Goal: Task Accomplishment & Management: Complete application form

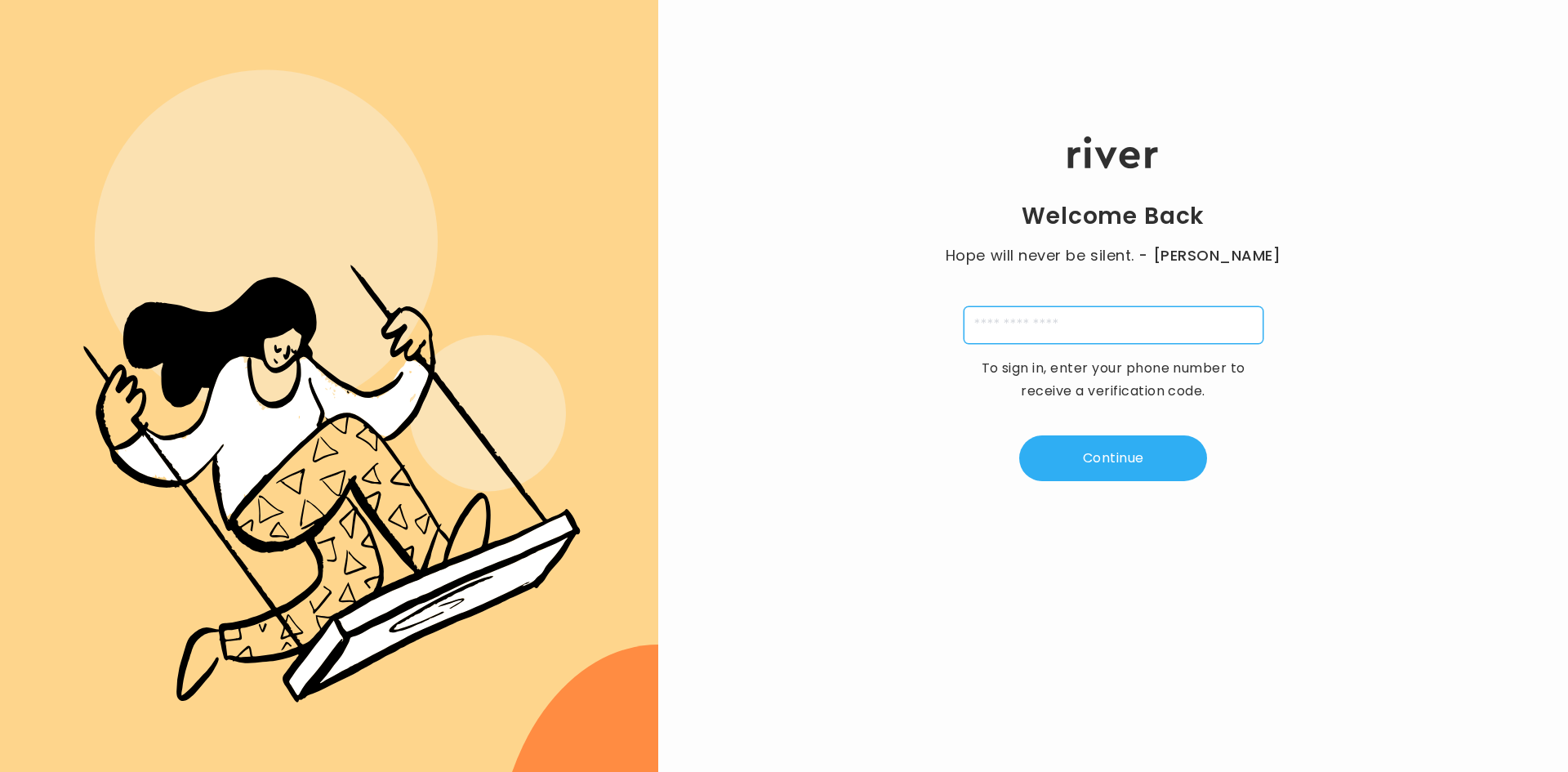
click at [1067, 331] on input "tel" at bounding box center [1114, 324] width 300 height 37
type input "**********"
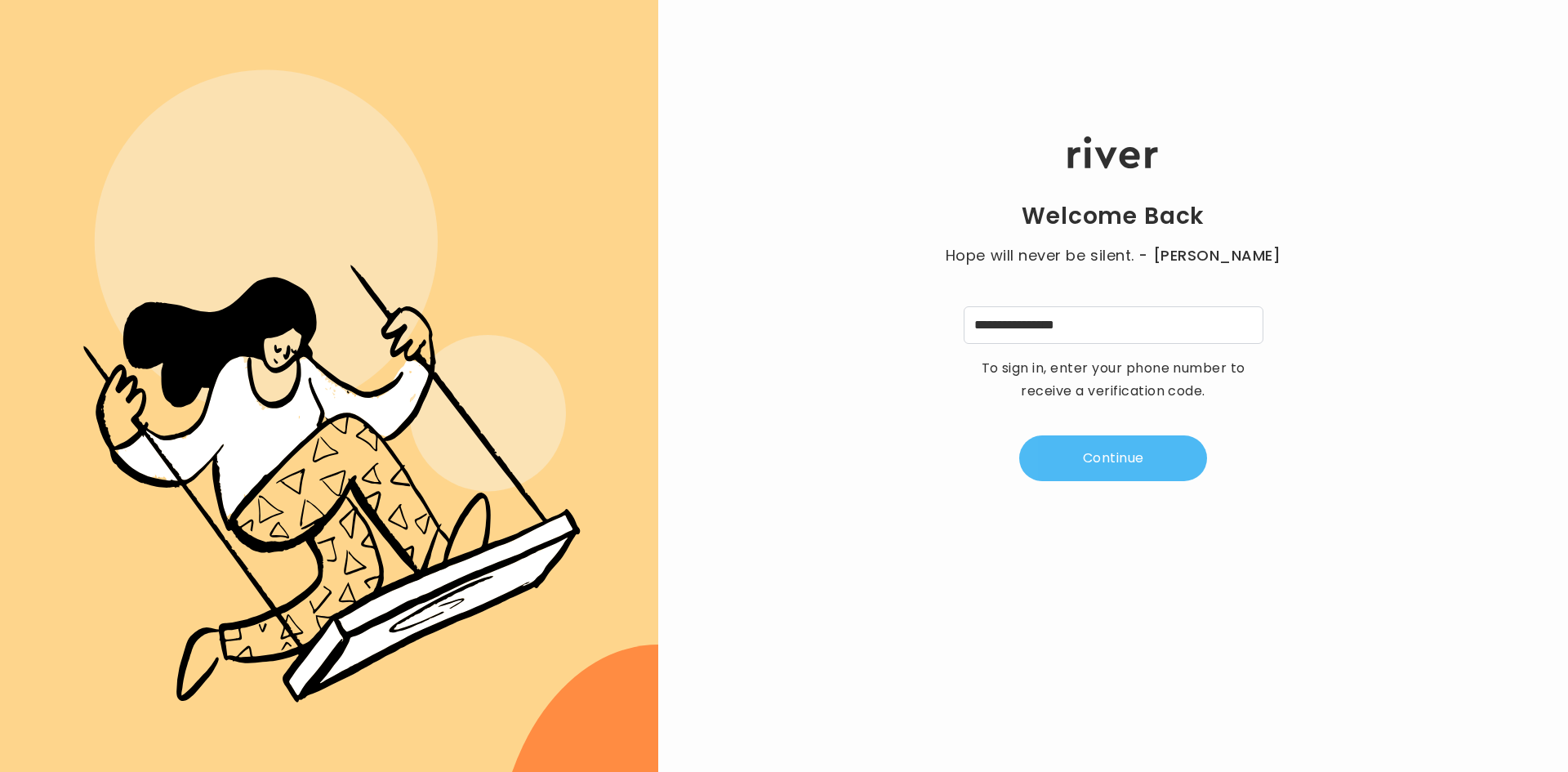
click at [1100, 456] on button "Continue" at bounding box center [1114, 458] width 188 height 46
type input "*"
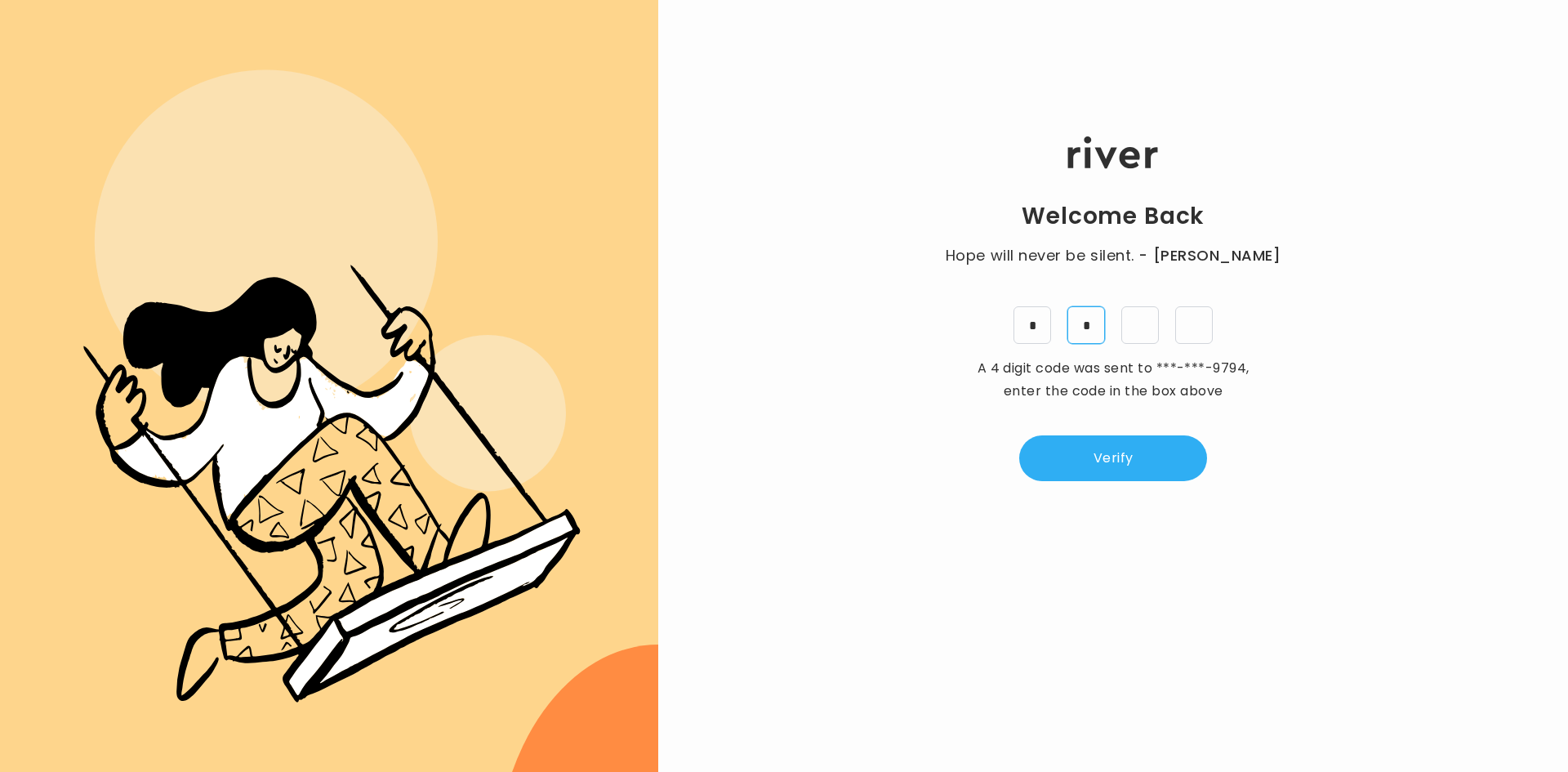
type input "*"
click at [1120, 472] on button "Verify" at bounding box center [1114, 458] width 188 height 46
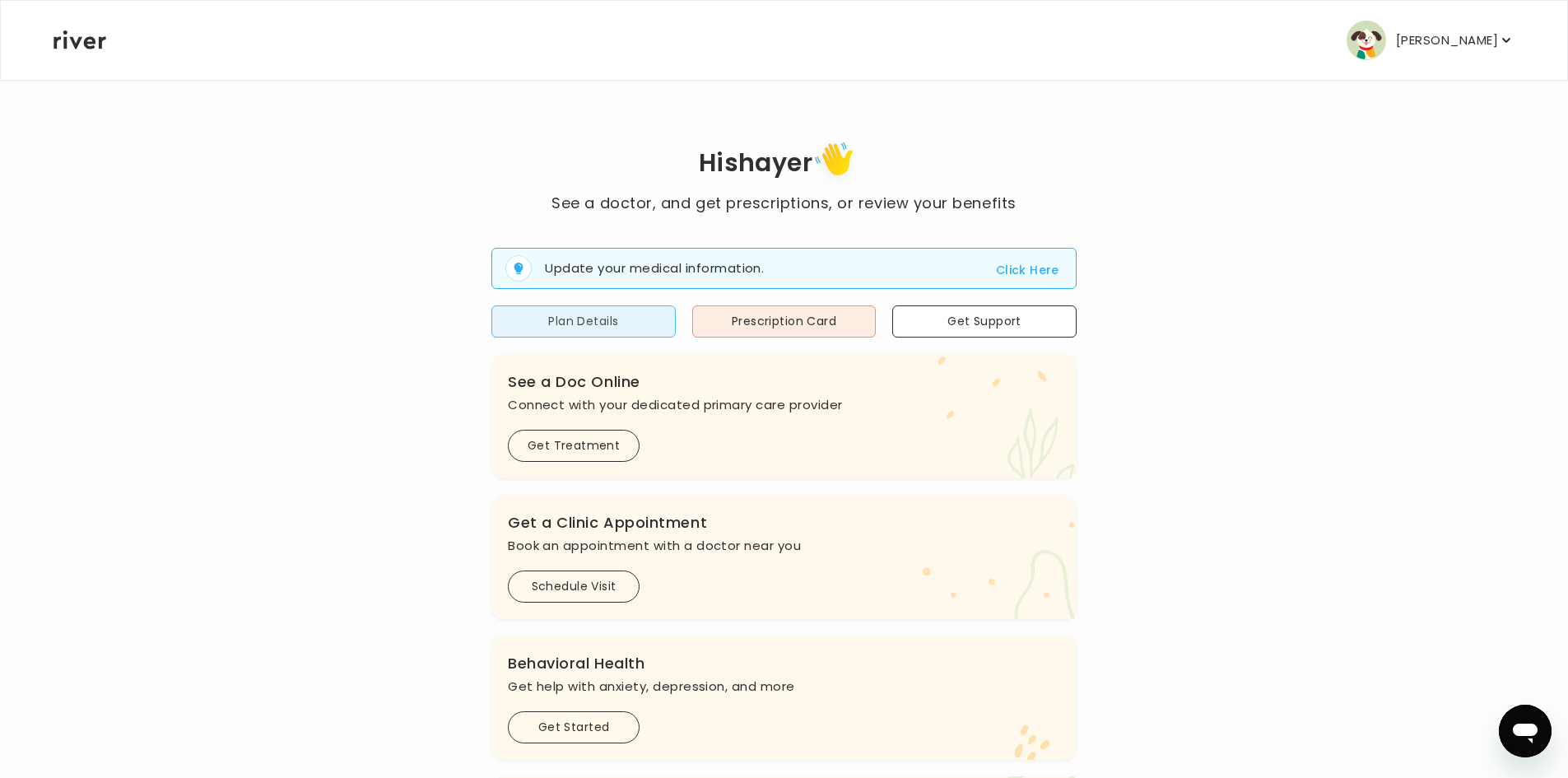
click at [579, 330] on button "Plan Details" at bounding box center [584, 321] width 184 height 32
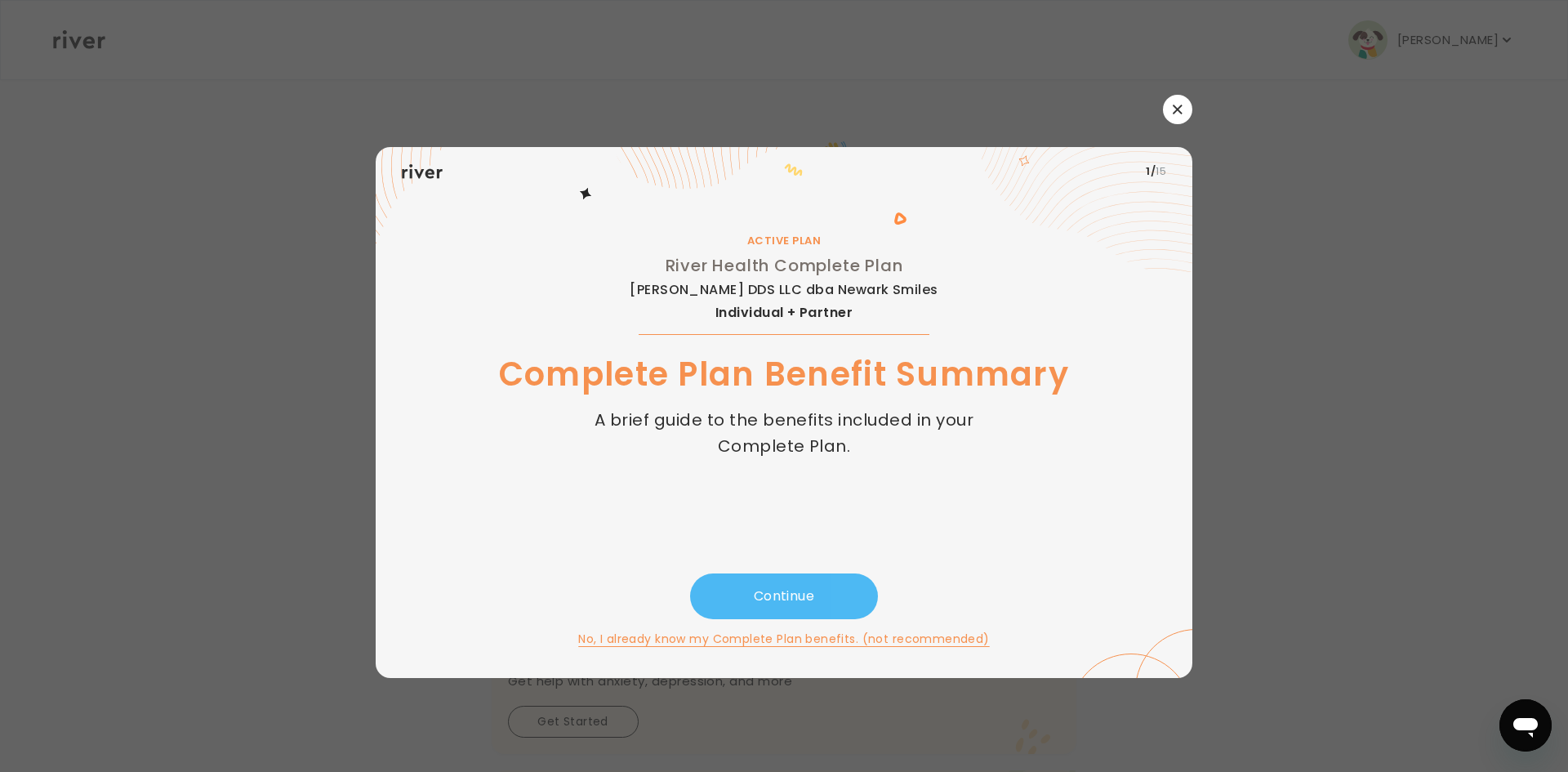
click at [830, 581] on button "Continue" at bounding box center [784, 596] width 188 height 46
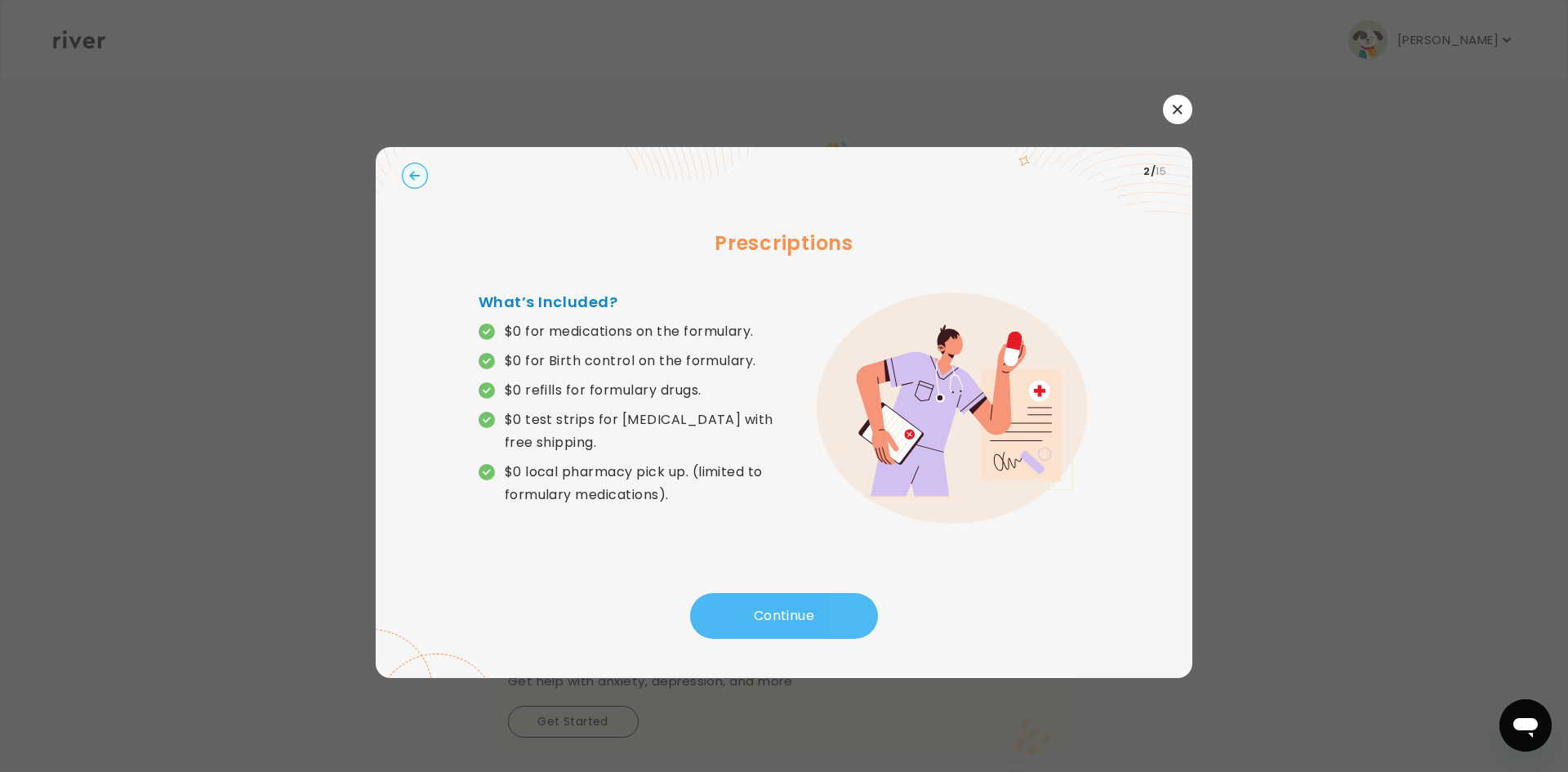
click at [785, 615] on button "Continue" at bounding box center [784, 615] width 188 height 46
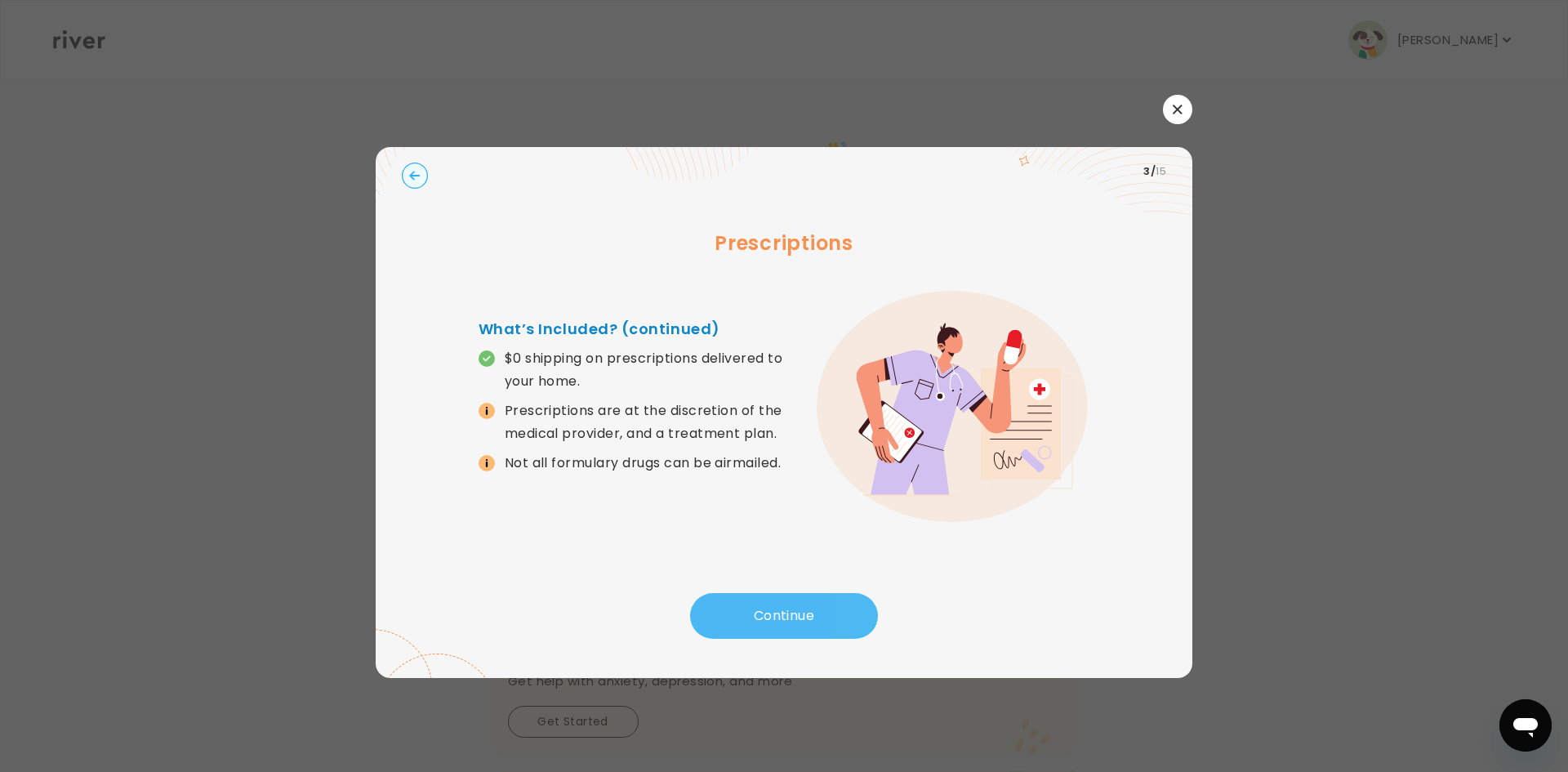
click at [785, 615] on button "Continue" at bounding box center [784, 615] width 188 height 46
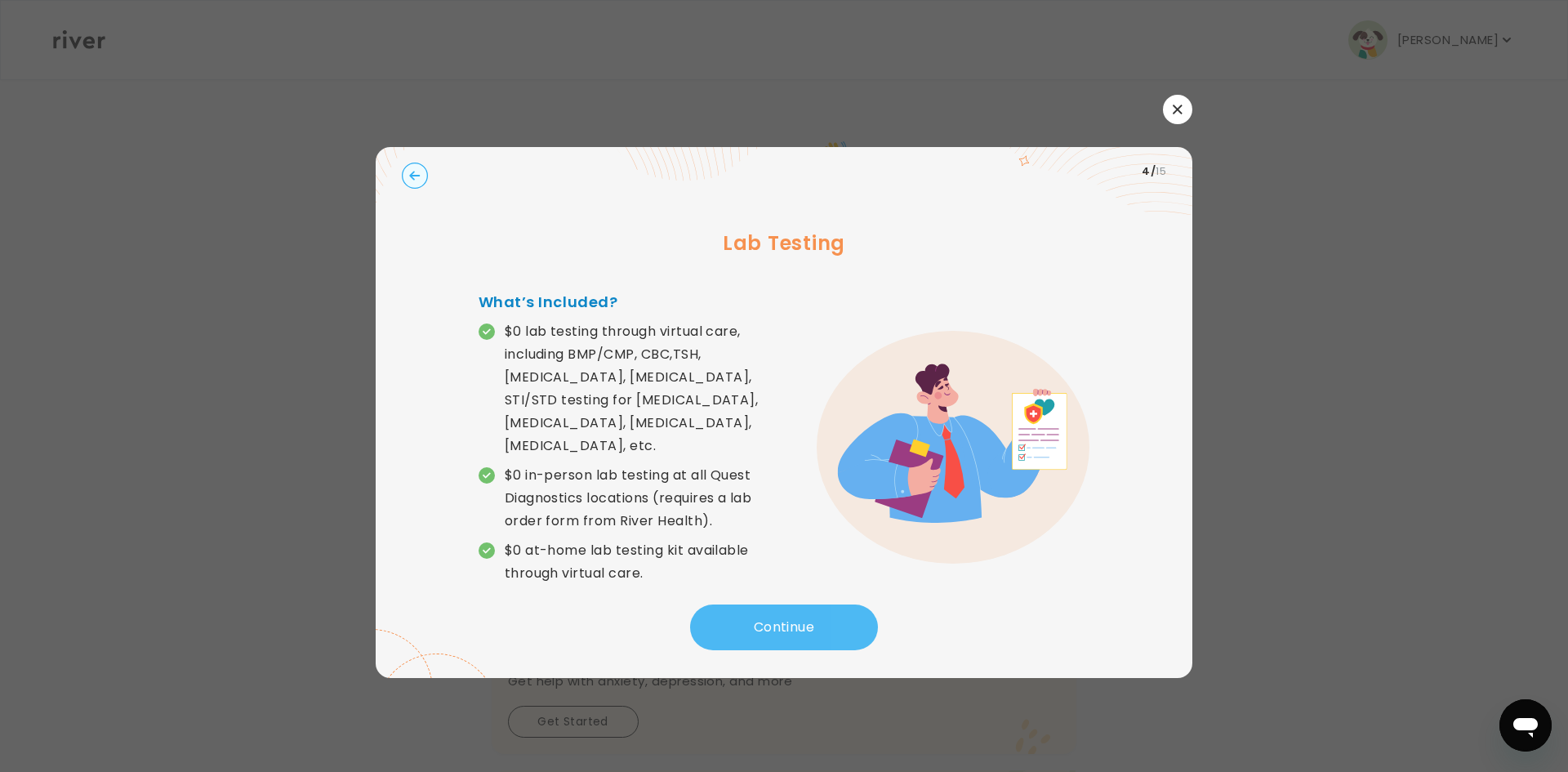
click at [785, 615] on button "Continue" at bounding box center [784, 627] width 188 height 46
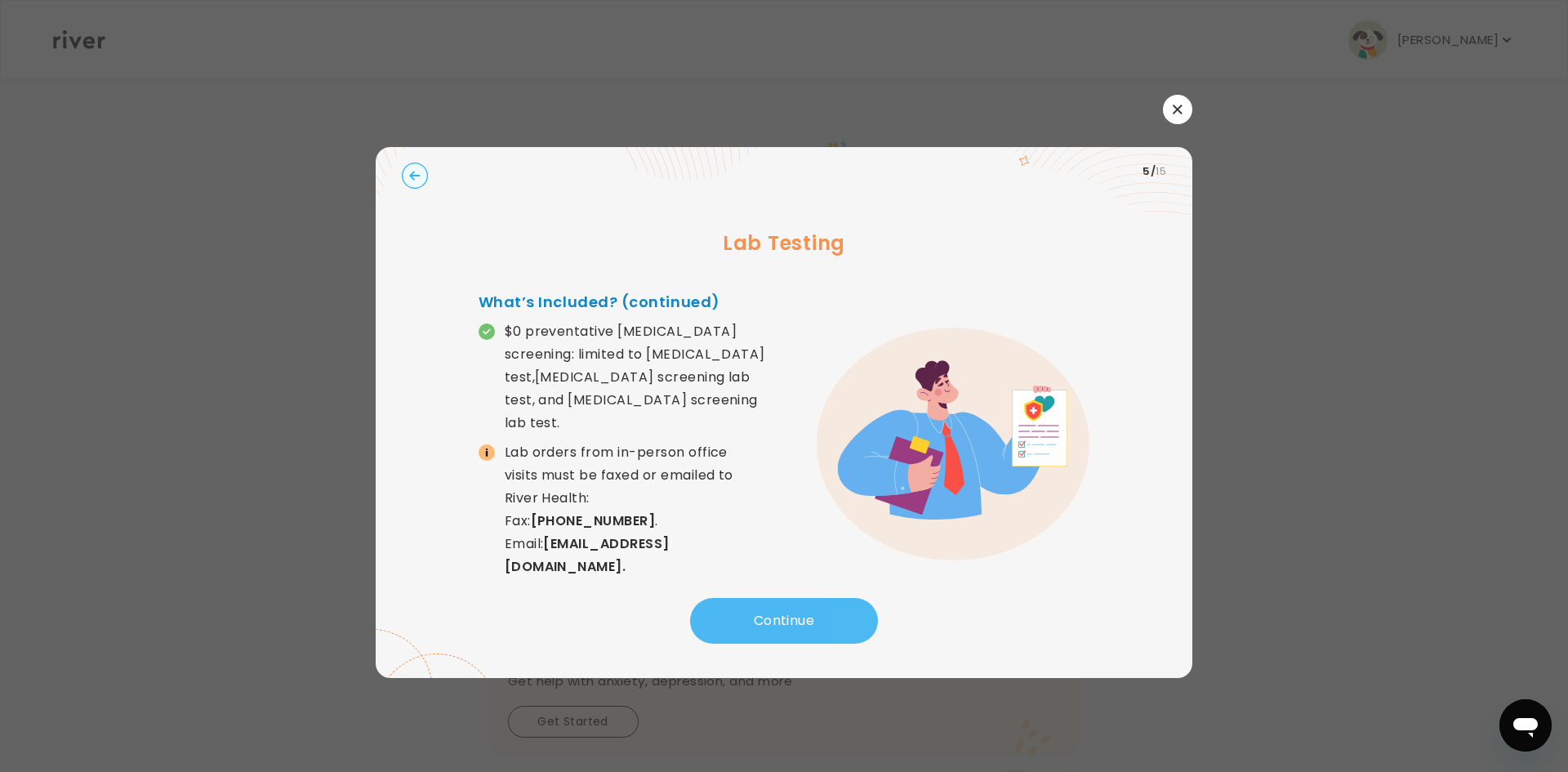
click at [785, 615] on button "Continue" at bounding box center [784, 621] width 188 height 46
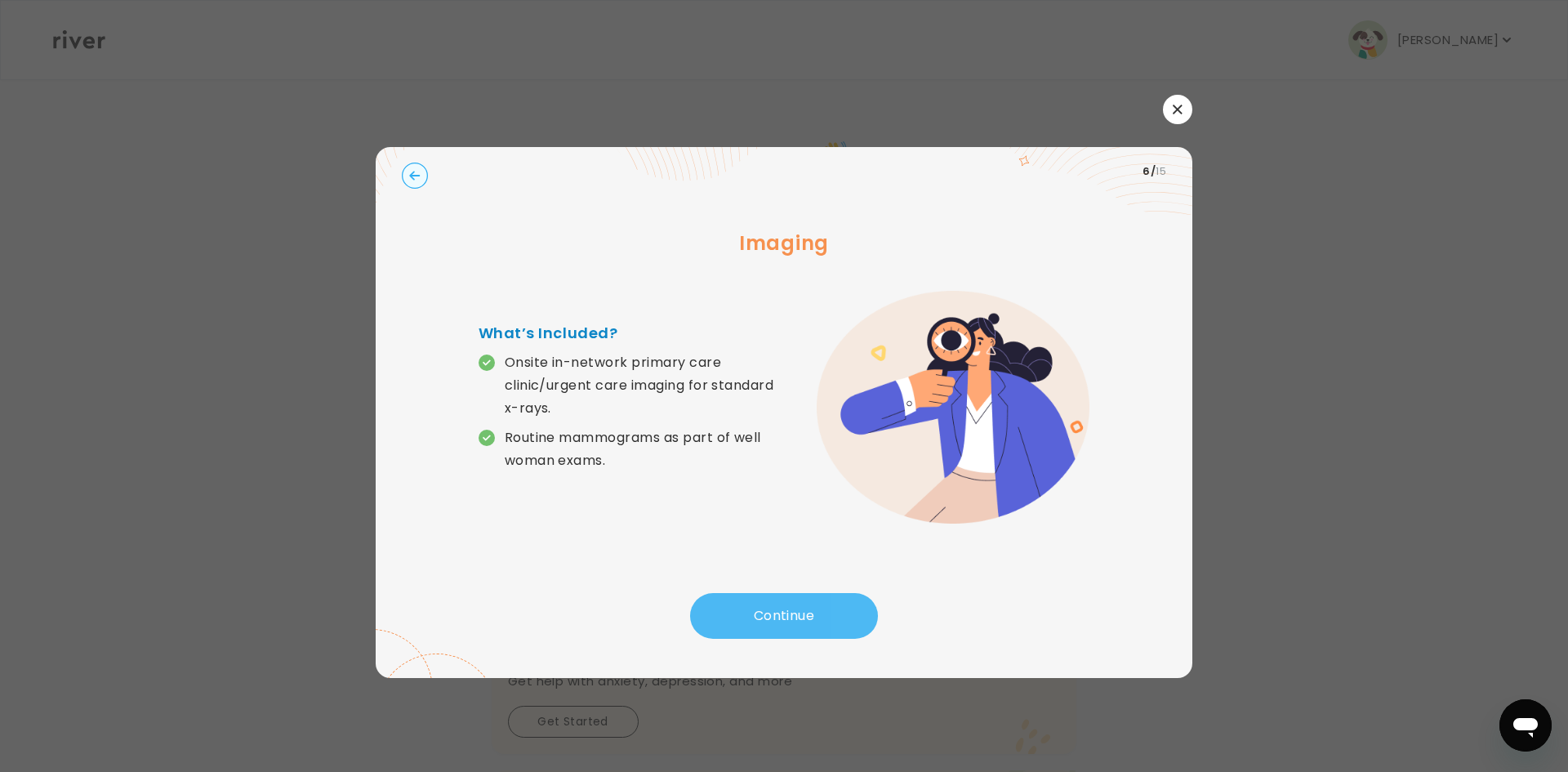
click at [785, 615] on button "Continue" at bounding box center [784, 615] width 188 height 46
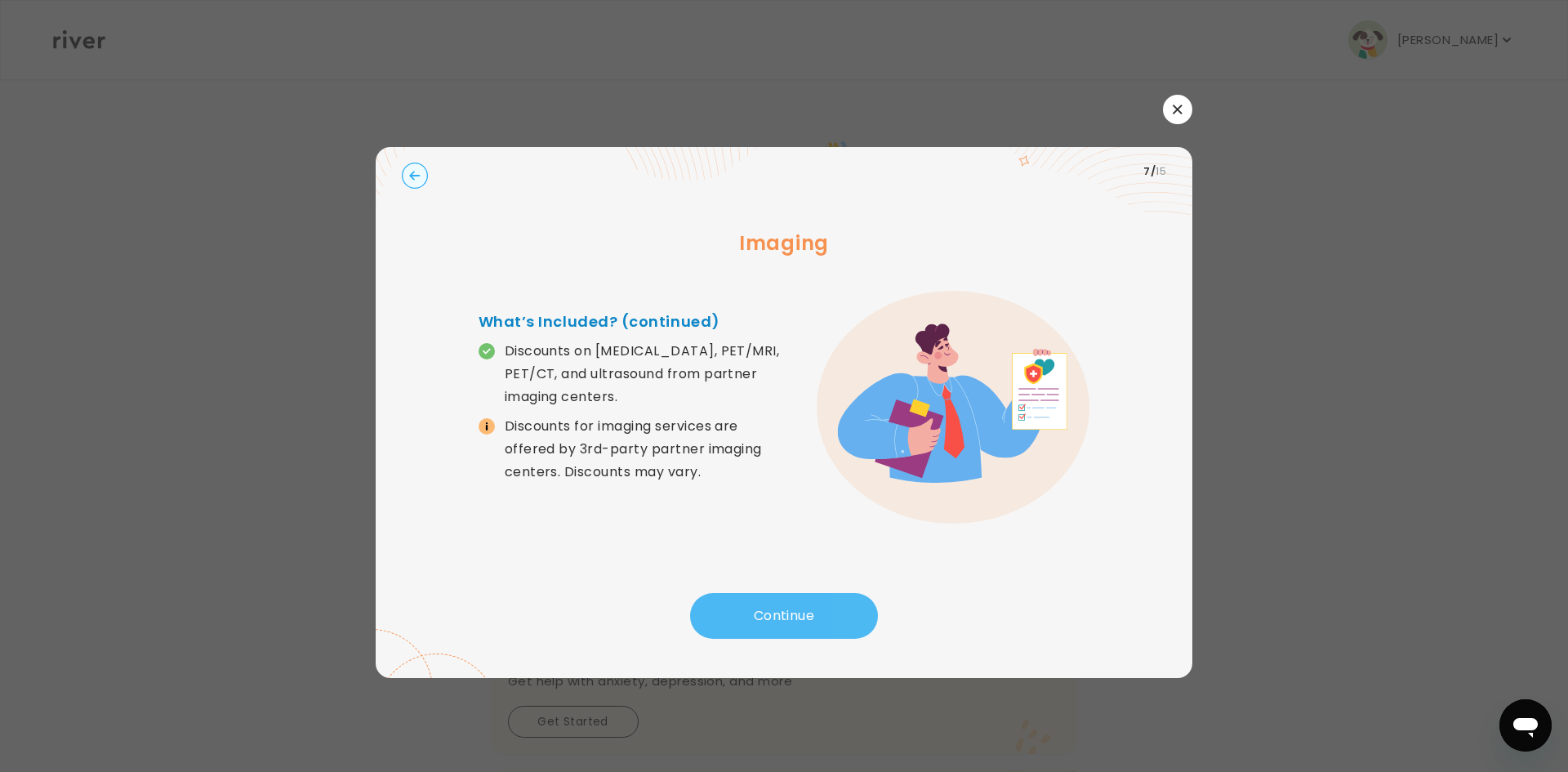
click at [785, 615] on button "Continue" at bounding box center [784, 615] width 188 height 46
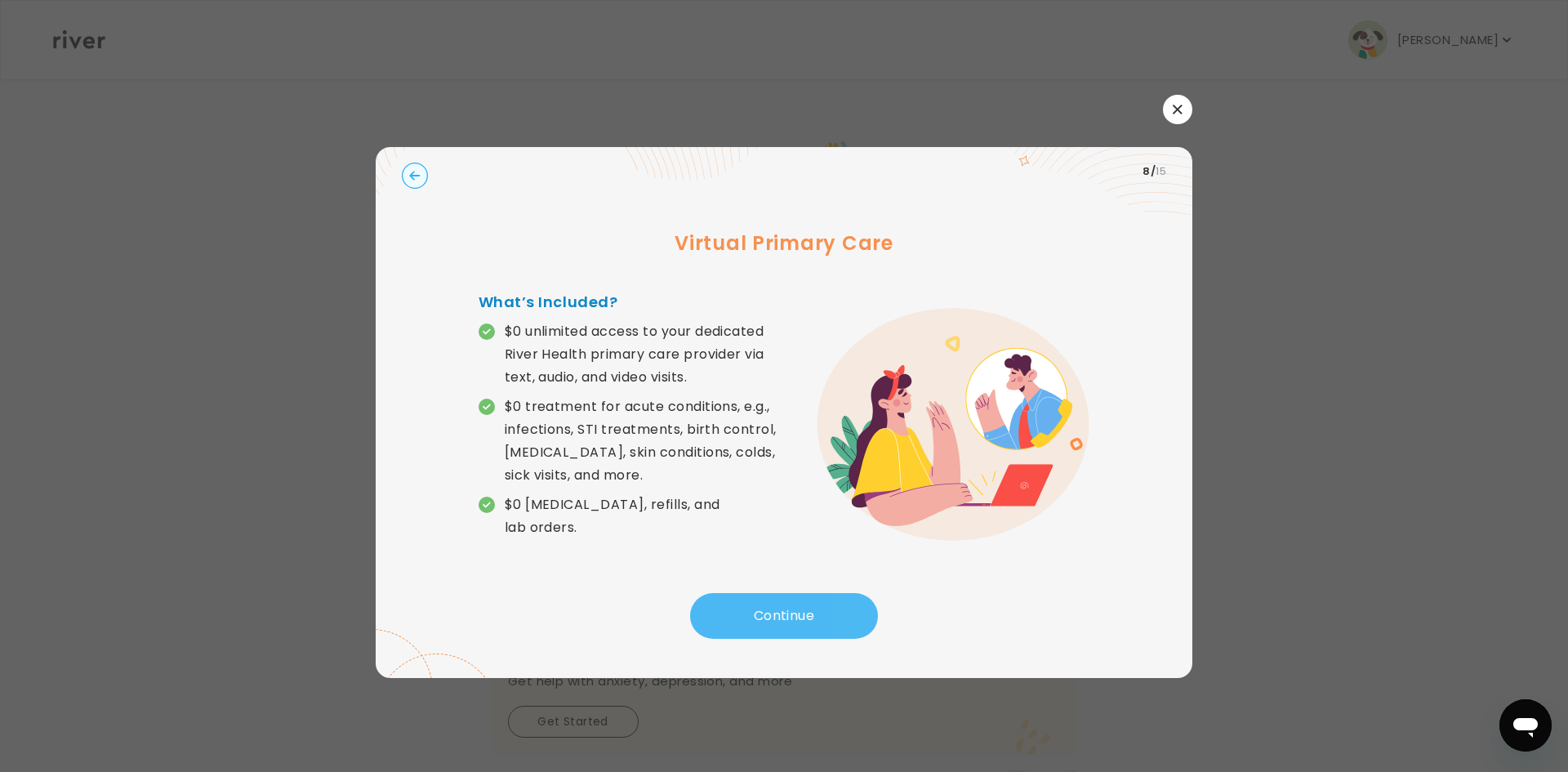
click at [785, 615] on button "Continue" at bounding box center [784, 615] width 188 height 46
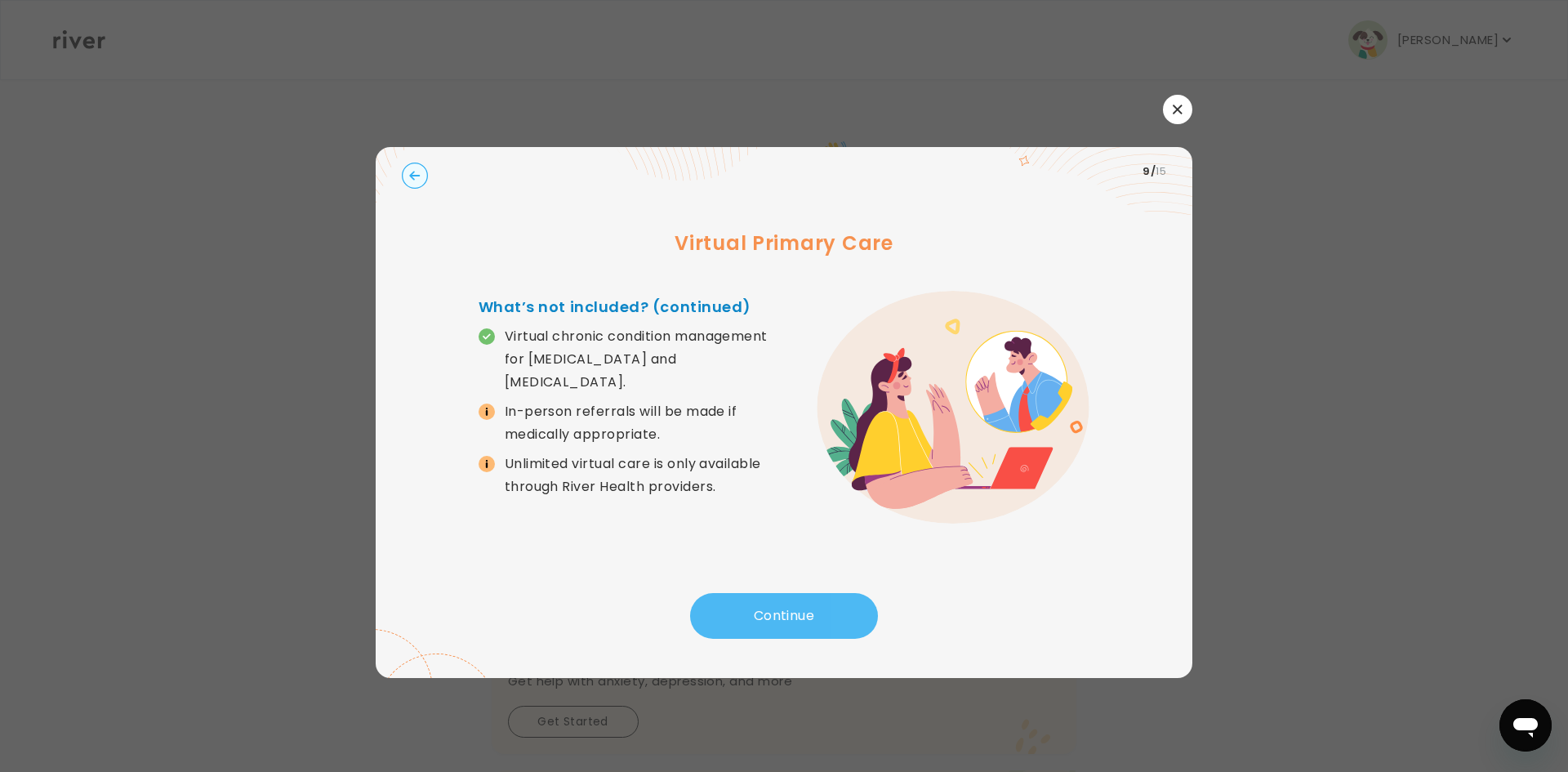
click at [785, 615] on button "Continue" at bounding box center [784, 615] width 188 height 46
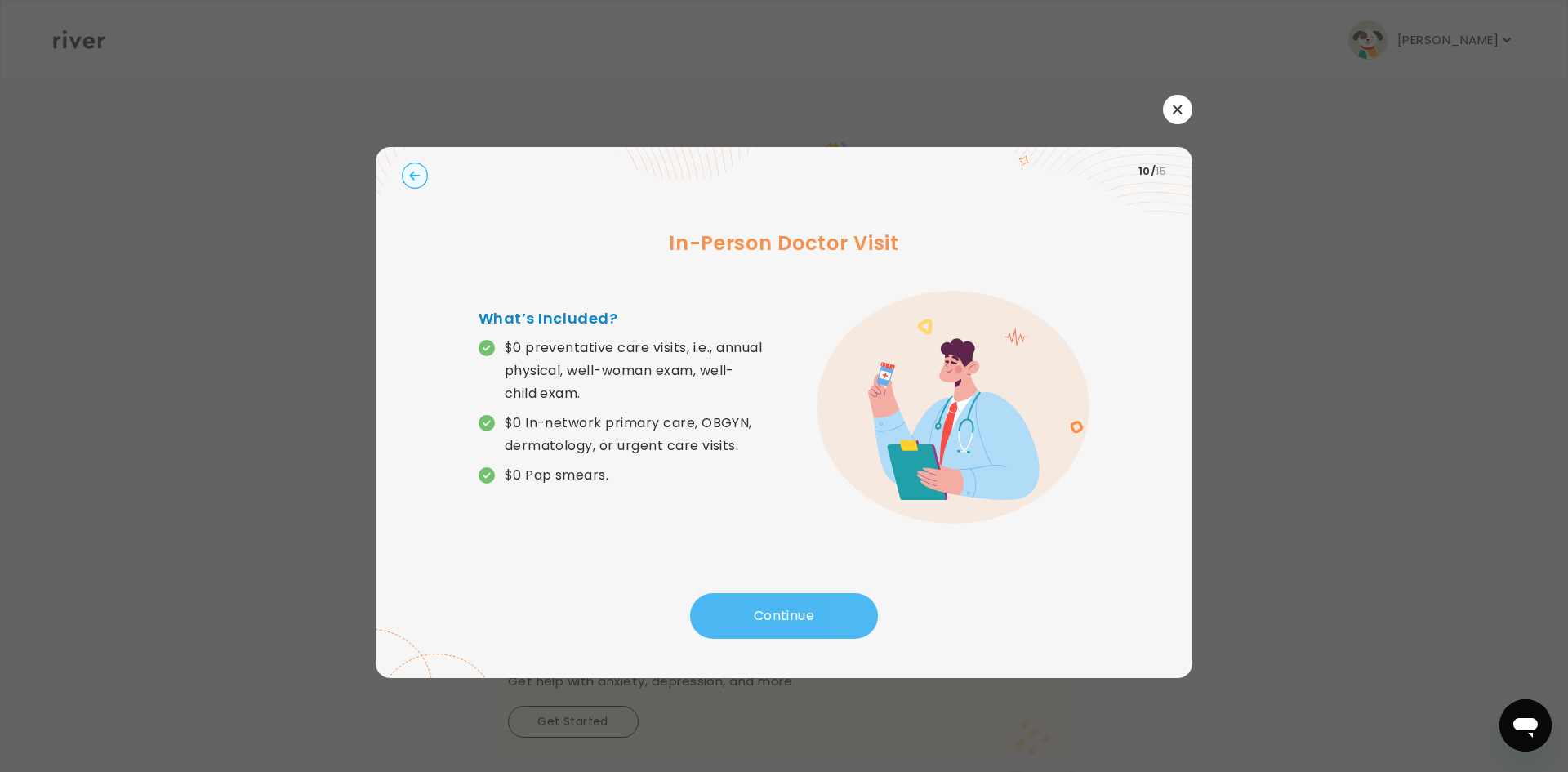
click at [785, 615] on button "Continue" at bounding box center [784, 615] width 188 height 46
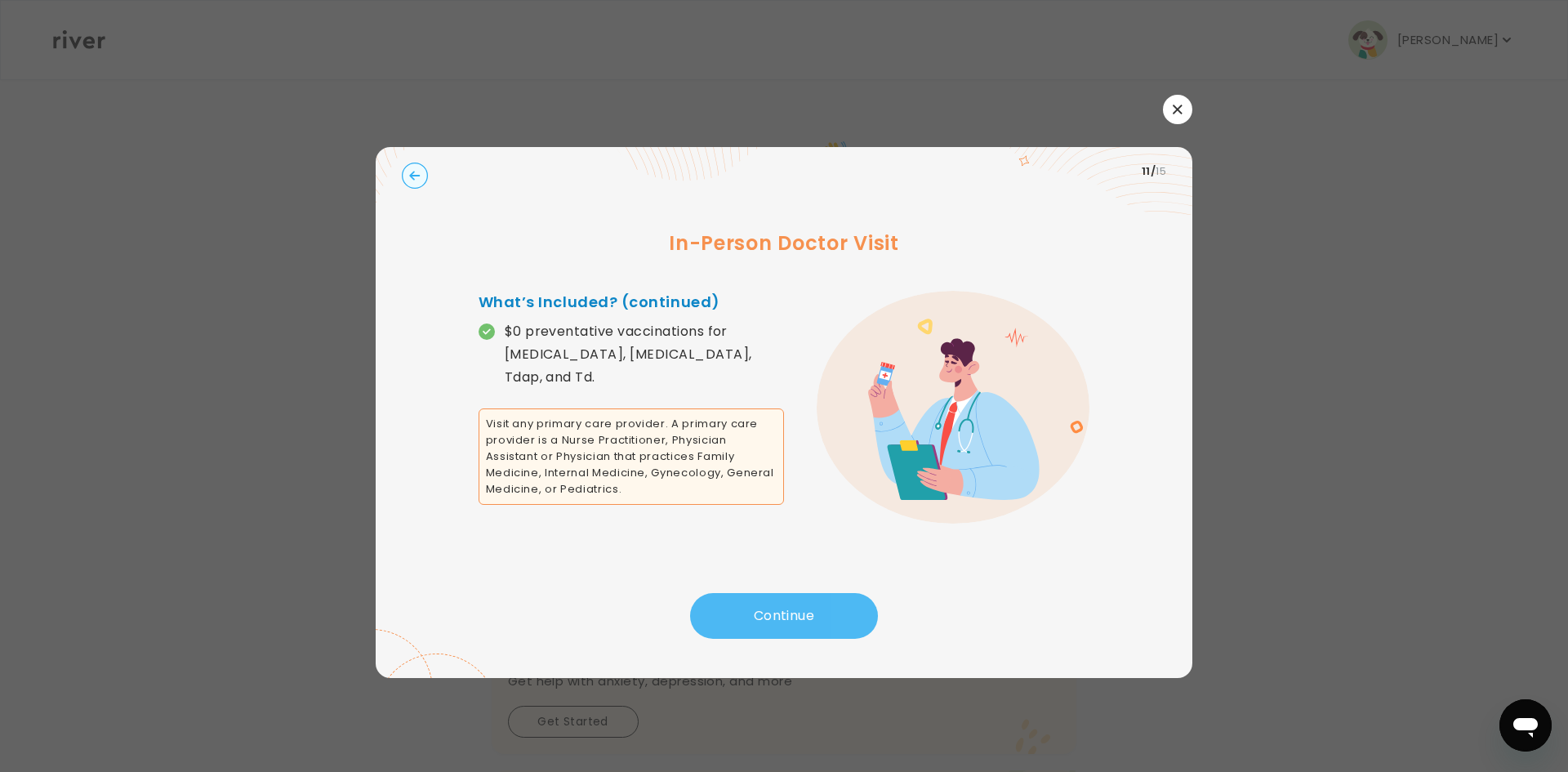
click at [785, 615] on button "Continue" at bounding box center [784, 615] width 188 height 46
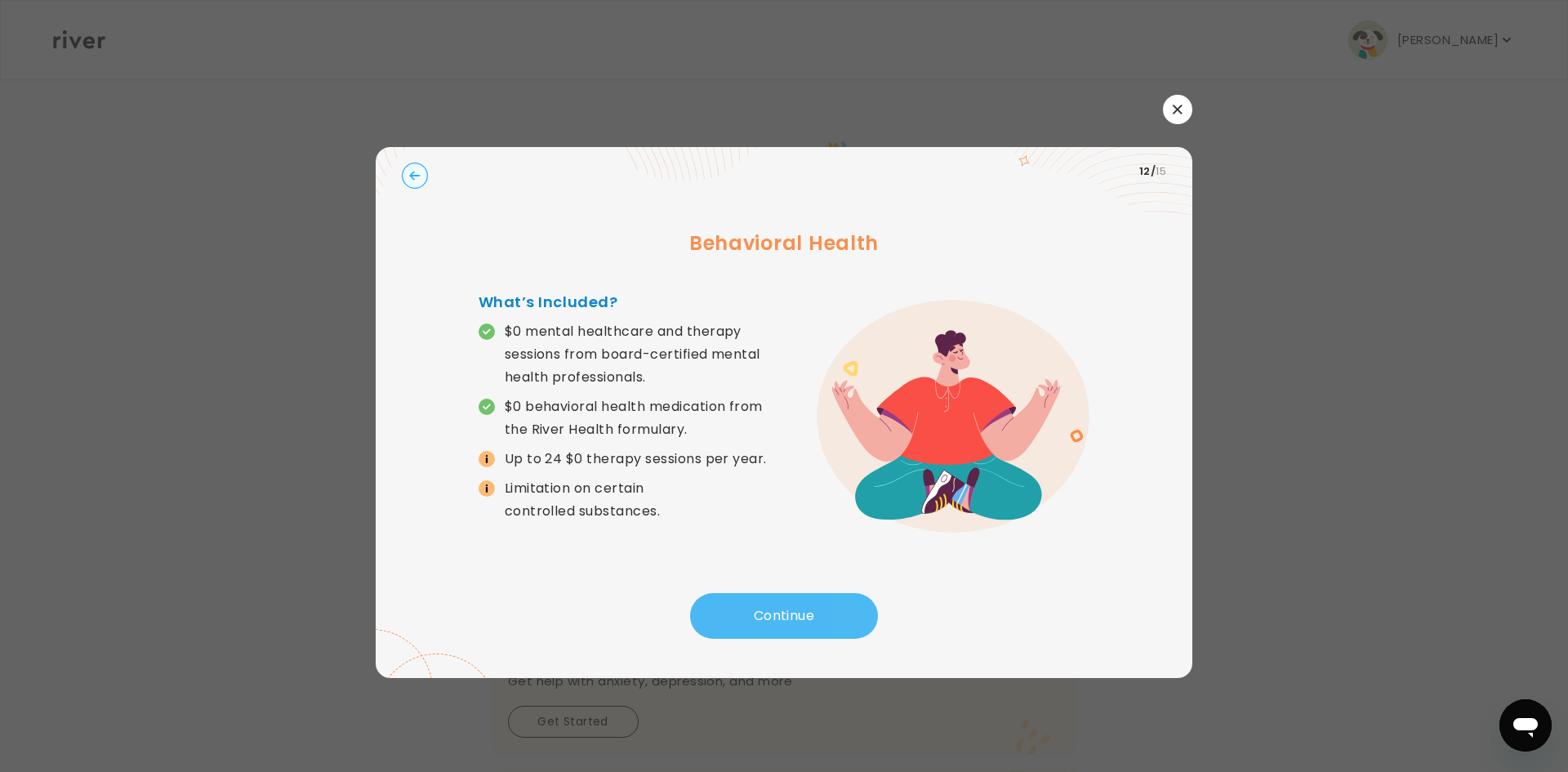
click at [785, 615] on button "Continue" at bounding box center [784, 615] width 188 height 46
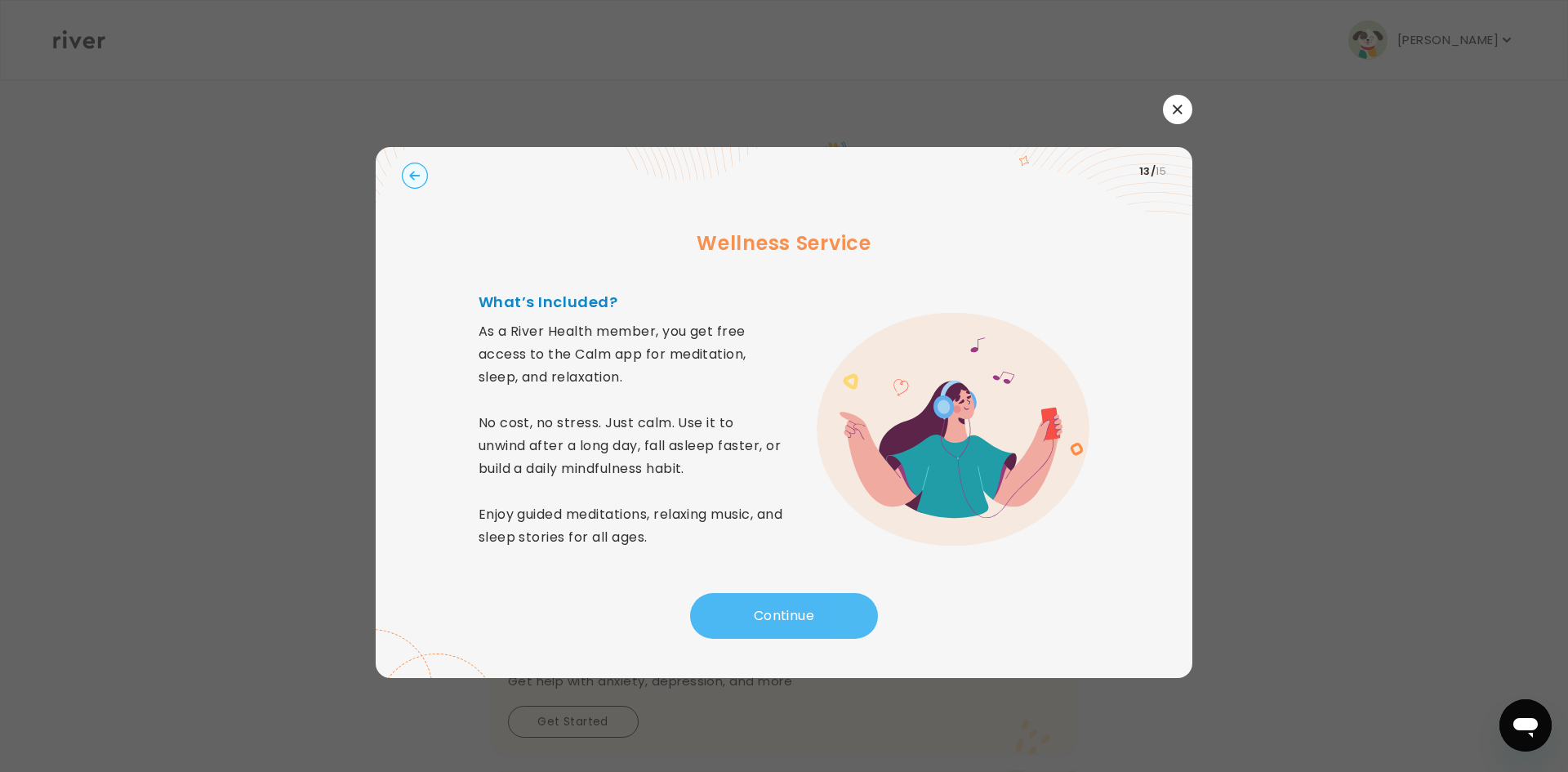
click at [785, 615] on button "Continue" at bounding box center [784, 615] width 188 height 46
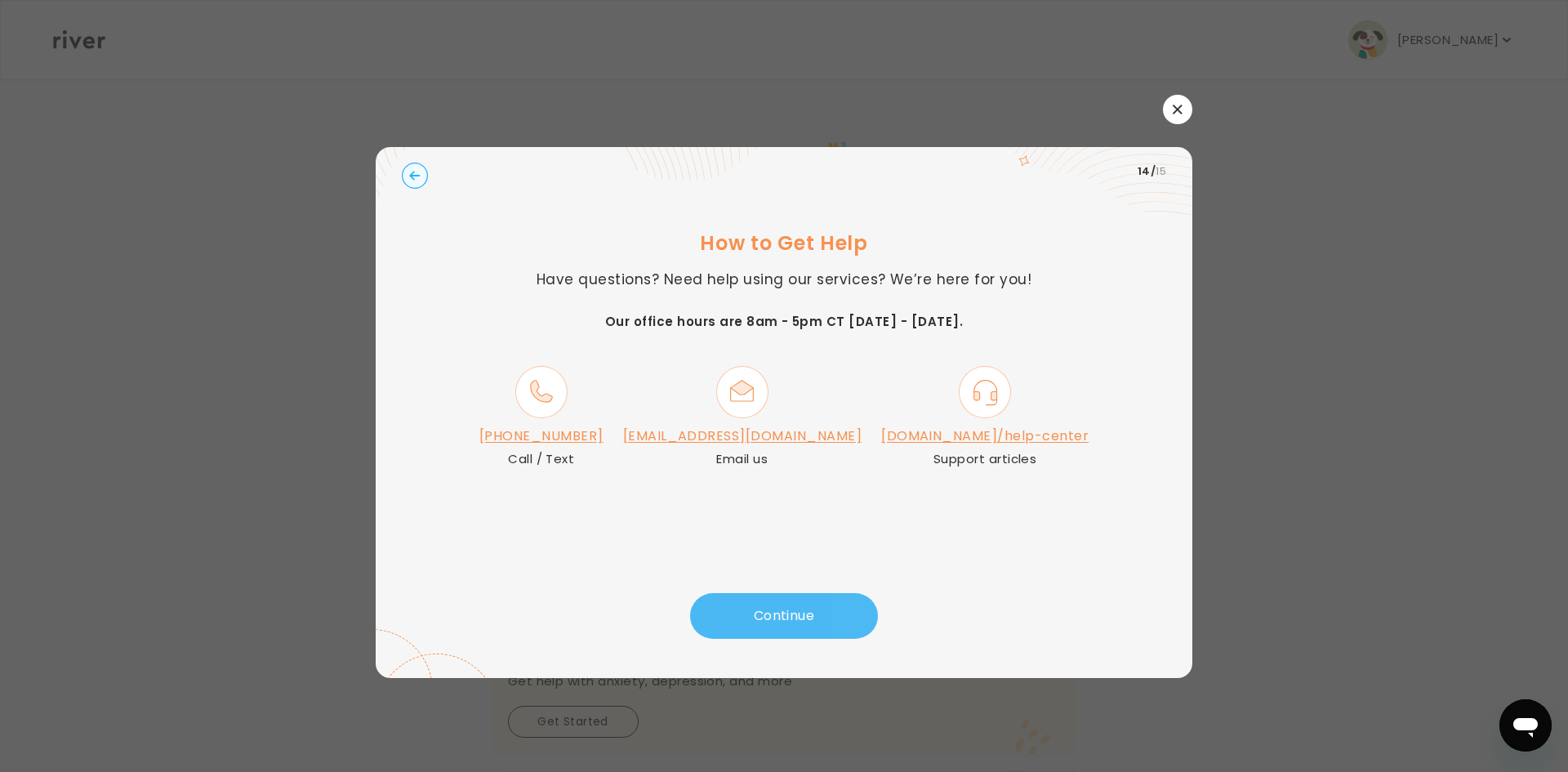
click at [785, 615] on button "Continue" at bounding box center [784, 615] width 188 height 46
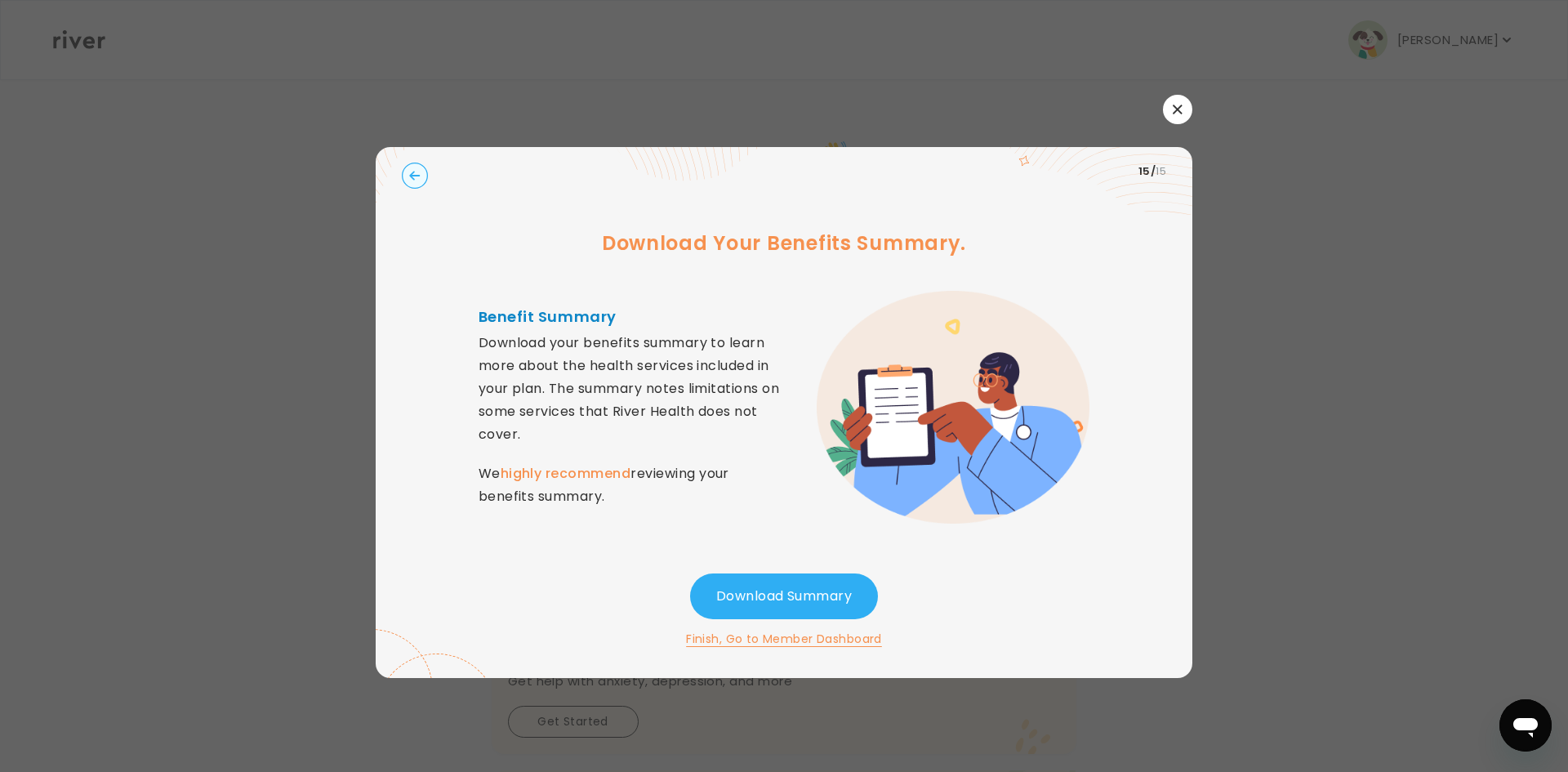
click at [789, 637] on button "Finish, Go to Member Dashboard" at bounding box center [784, 639] width 196 height 20
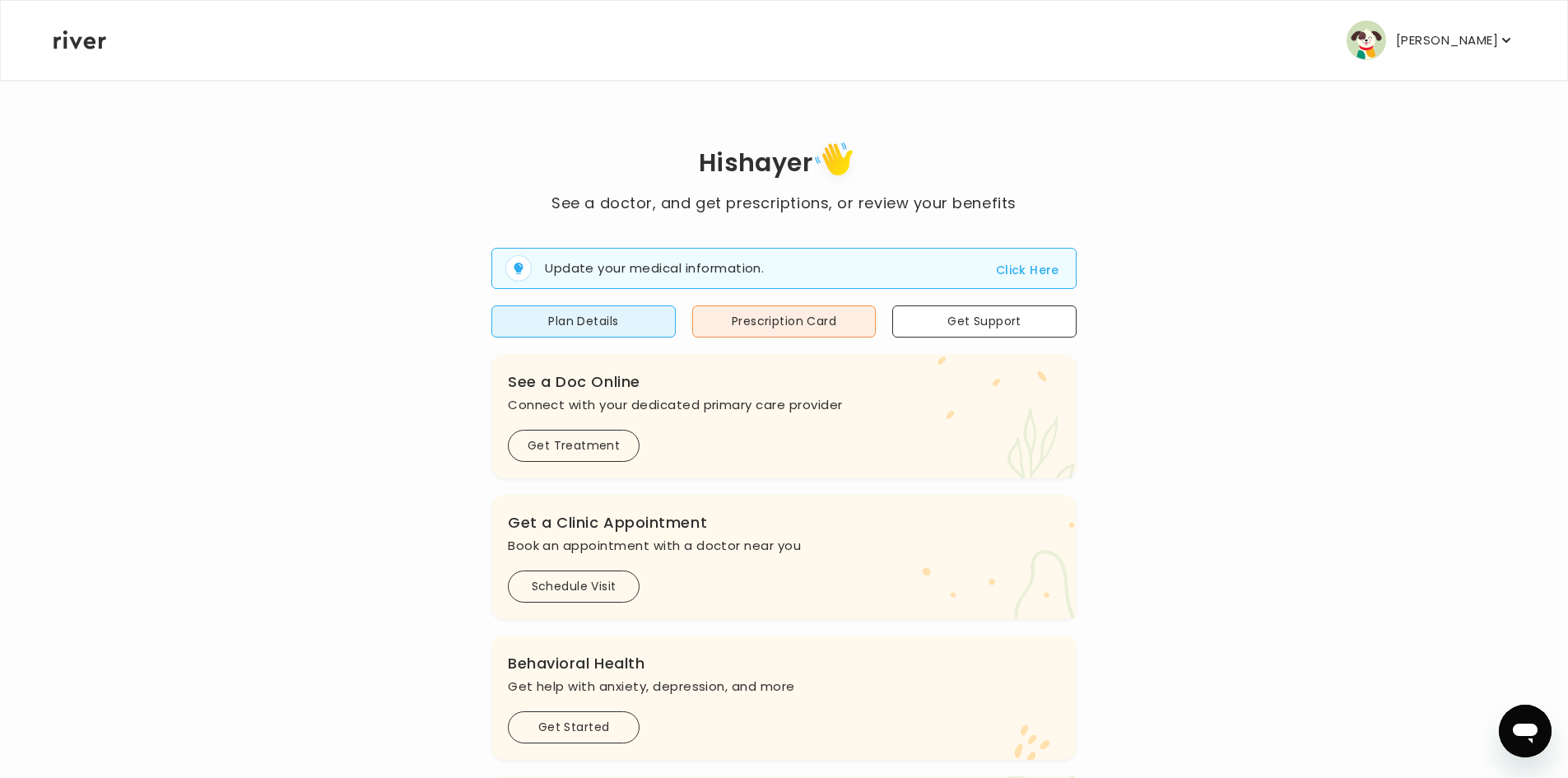
click at [1504, 41] on icon "button" at bounding box center [1507, 40] width 17 height 17
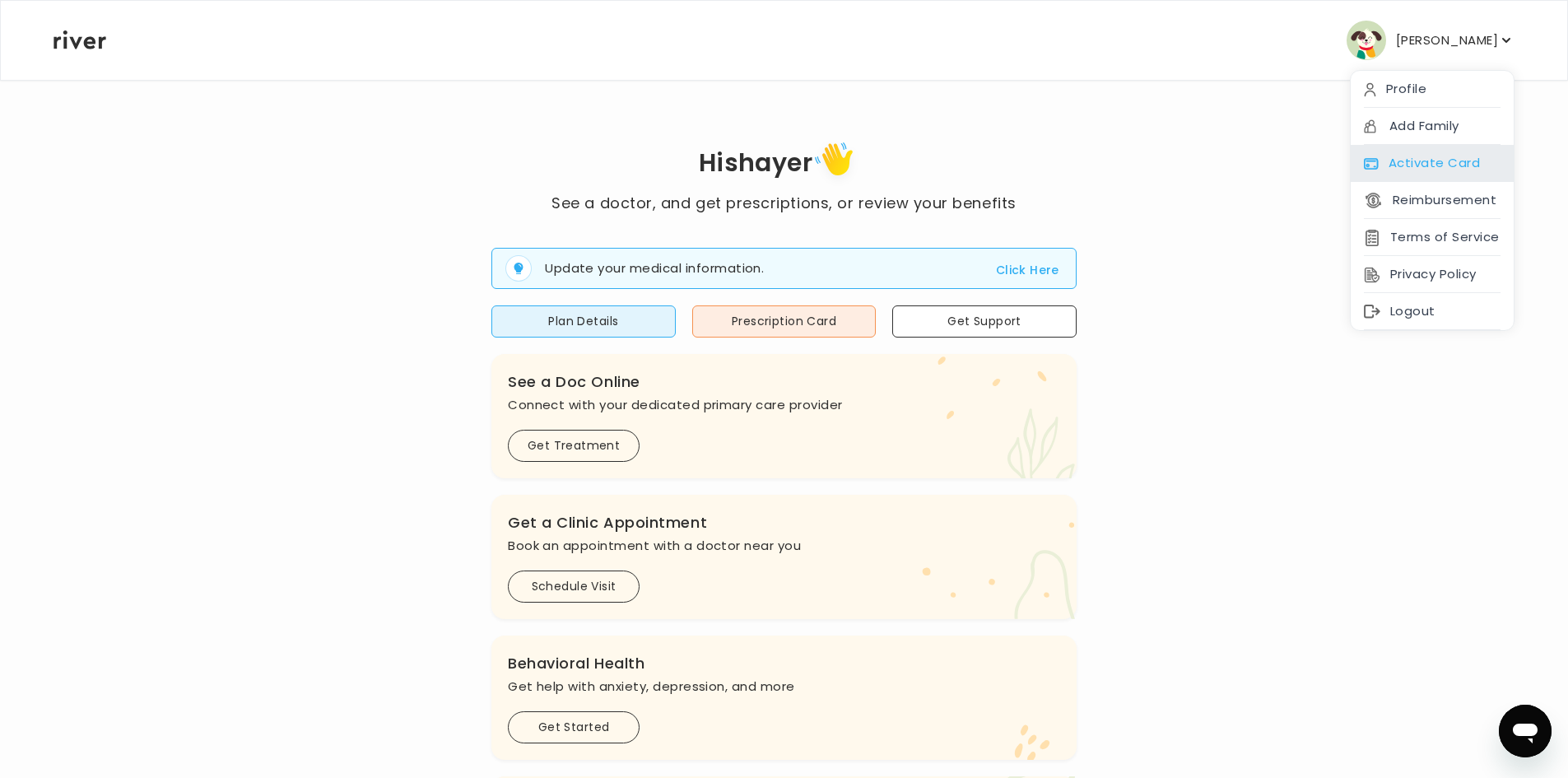
click at [1400, 170] on div "Activate Card" at bounding box center [1432, 163] width 163 height 37
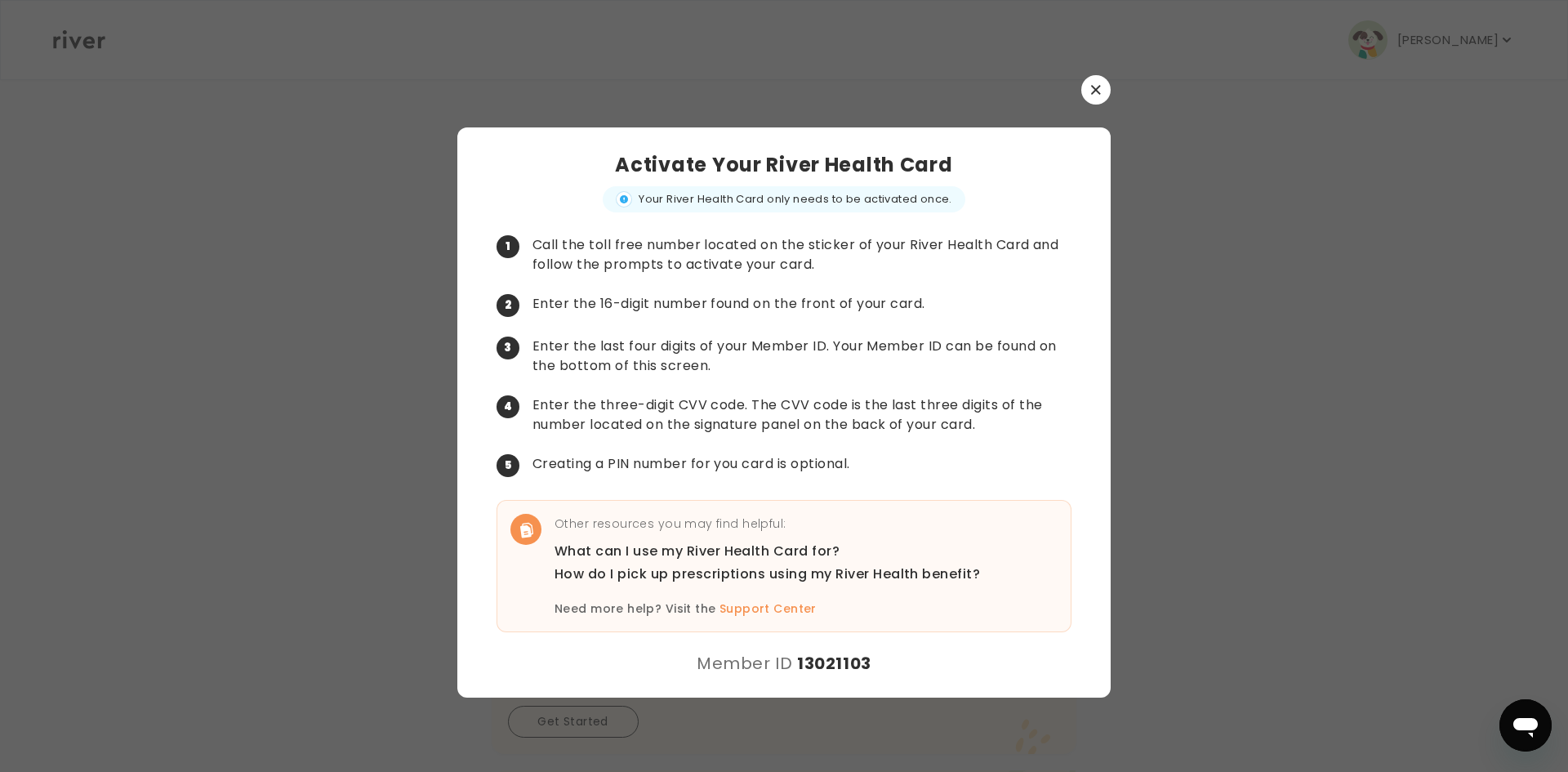
click at [1086, 90] on button "button" at bounding box center [1096, 90] width 29 height 29
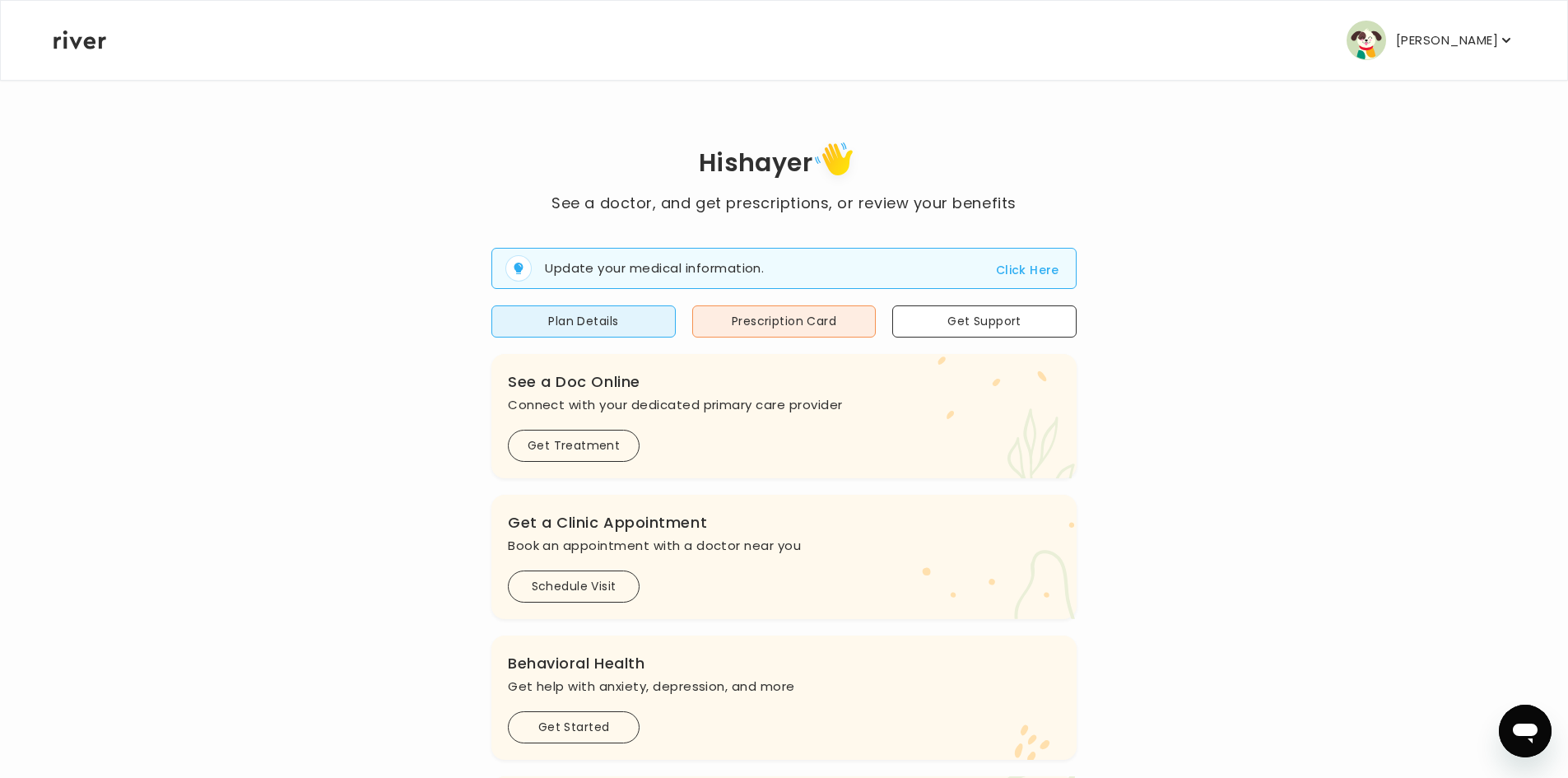
click at [29, 156] on main "Hi shayer See a doctor, and get prescriptions, or review your benefits Update y…" at bounding box center [784, 543] width 1568 height 1087
